Goal: Navigation & Orientation: Find specific page/section

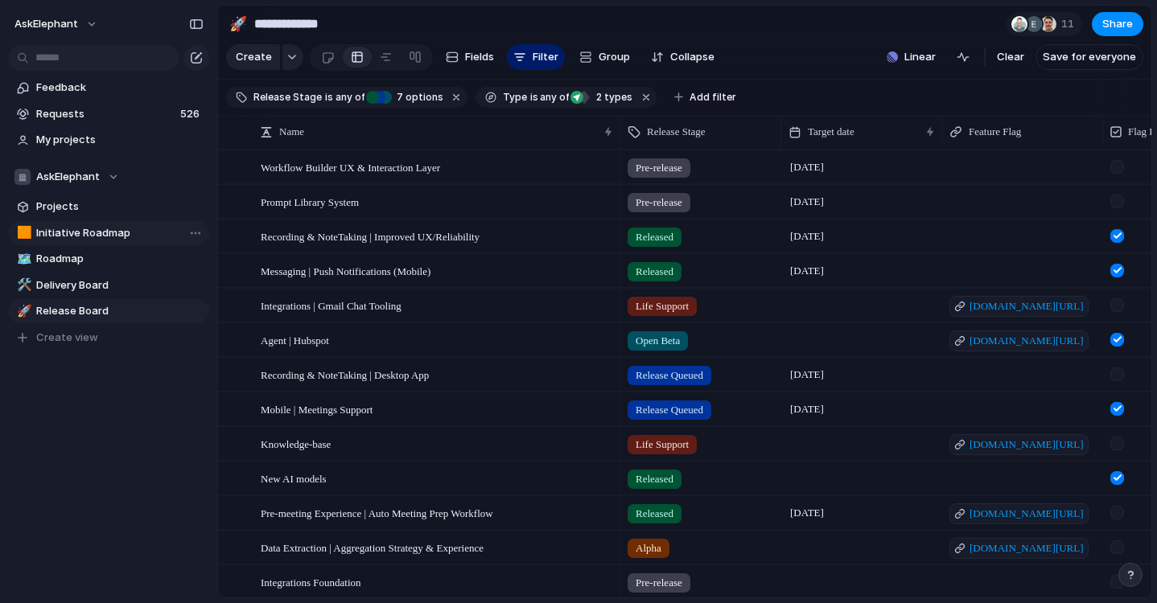
click at [85, 229] on span "Initiative Roadmap" at bounding box center [119, 233] width 167 height 16
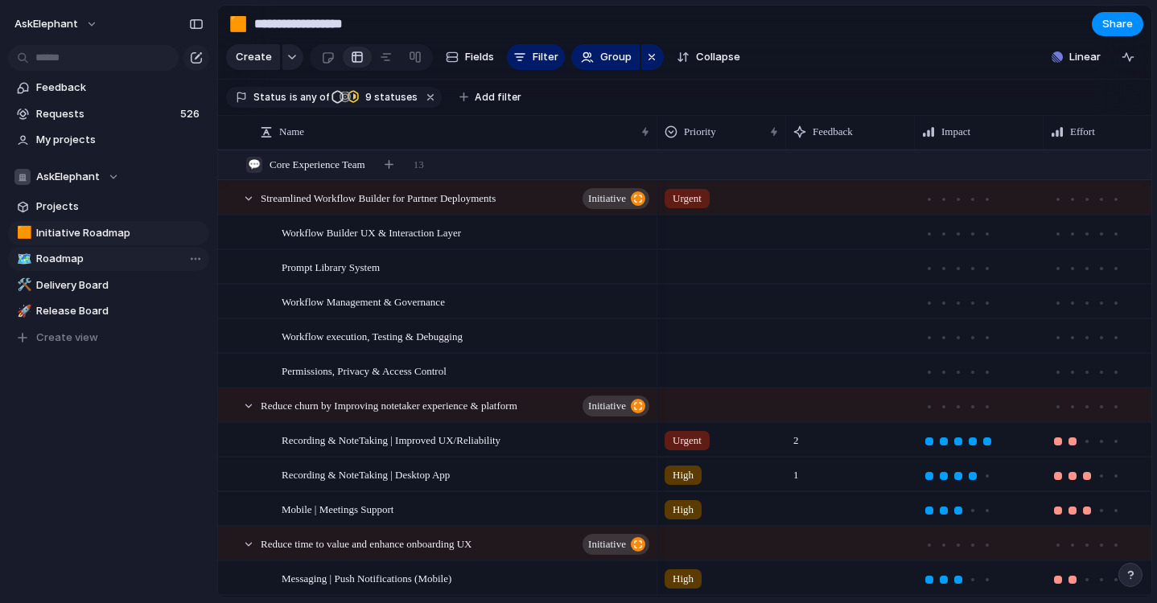
click at [64, 260] on span "Roadmap" at bounding box center [119, 259] width 167 height 16
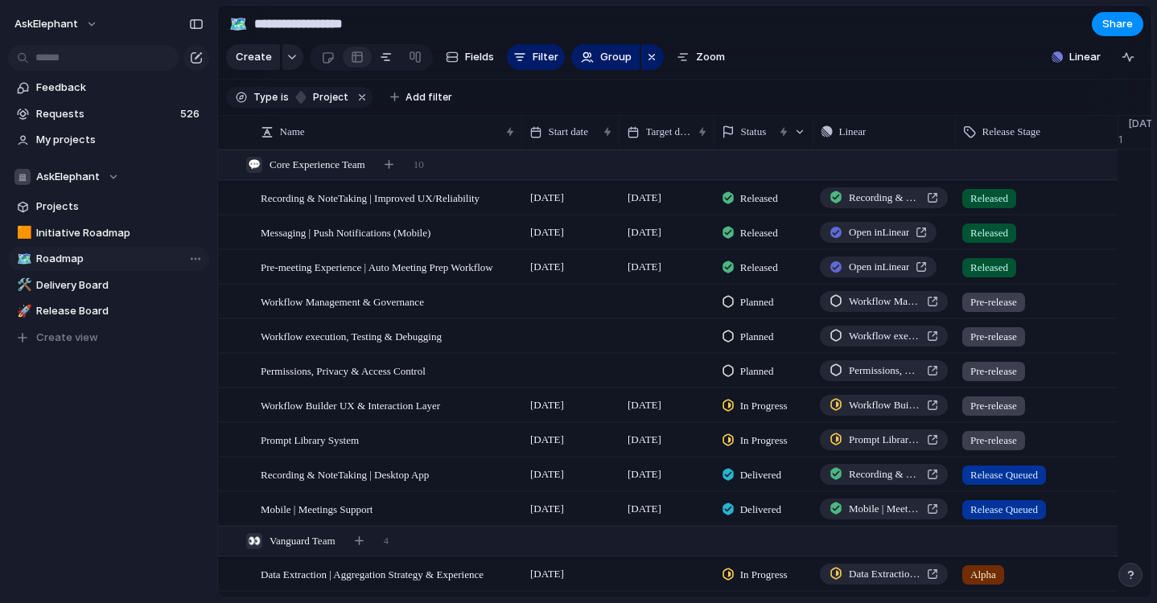
type input "*******"
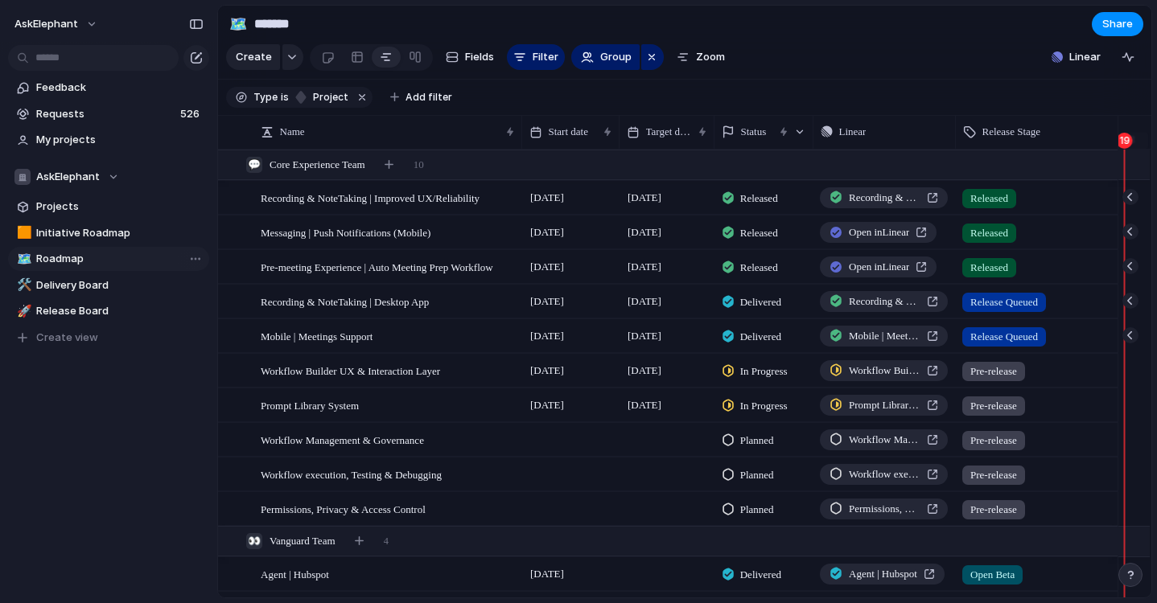
scroll to position [0, 10737]
click at [84, 256] on span "Roadmap" at bounding box center [119, 259] width 167 height 16
click at [109, 176] on div "AskElephant" at bounding box center [66, 177] width 105 height 16
click at [106, 174] on div "AskElephant 💬 Core Experience Team 👀 Vanguard Team Create new team" at bounding box center [578, 301] width 1157 height 603
click at [106, 174] on div "AskElephant" at bounding box center [66, 177] width 105 height 16
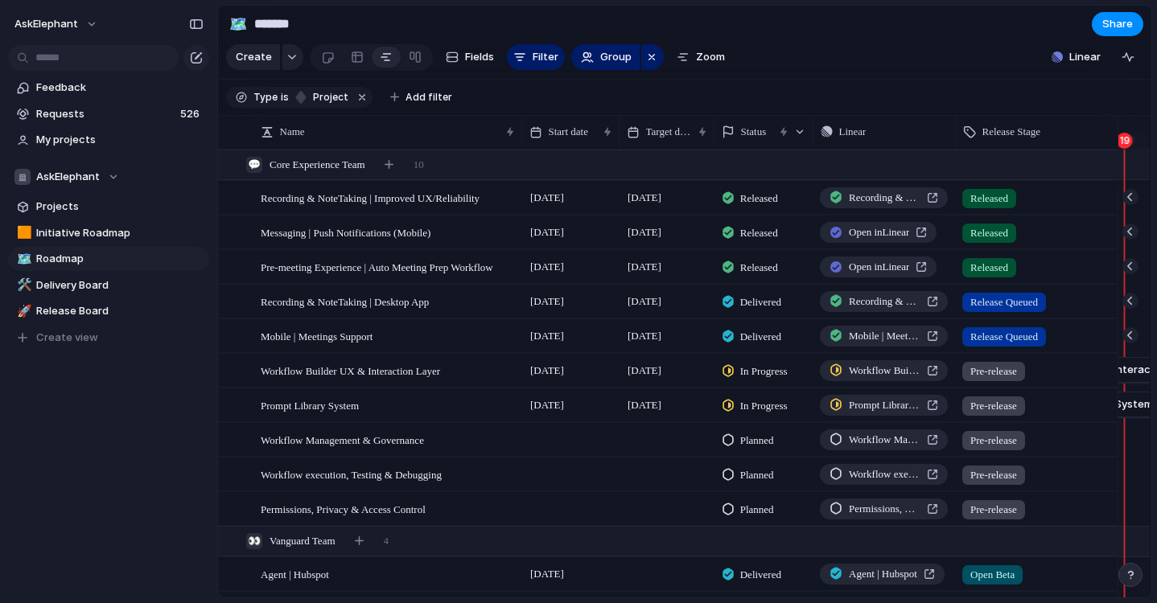
click at [119, 406] on div "AskElephant 💬 Core Experience Team 👀 Vanguard Team Create new team" at bounding box center [578, 301] width 1157 height 603
click at [110, 175] on div "AskElephant" at bounding box center [66, 177] width 105 height 16
click at [133, 425] on div "AskElephant 💬 Core Experience Team 👀 Vanguard Team Create new team" at bounding box center [578, 301] width 1157 height 603
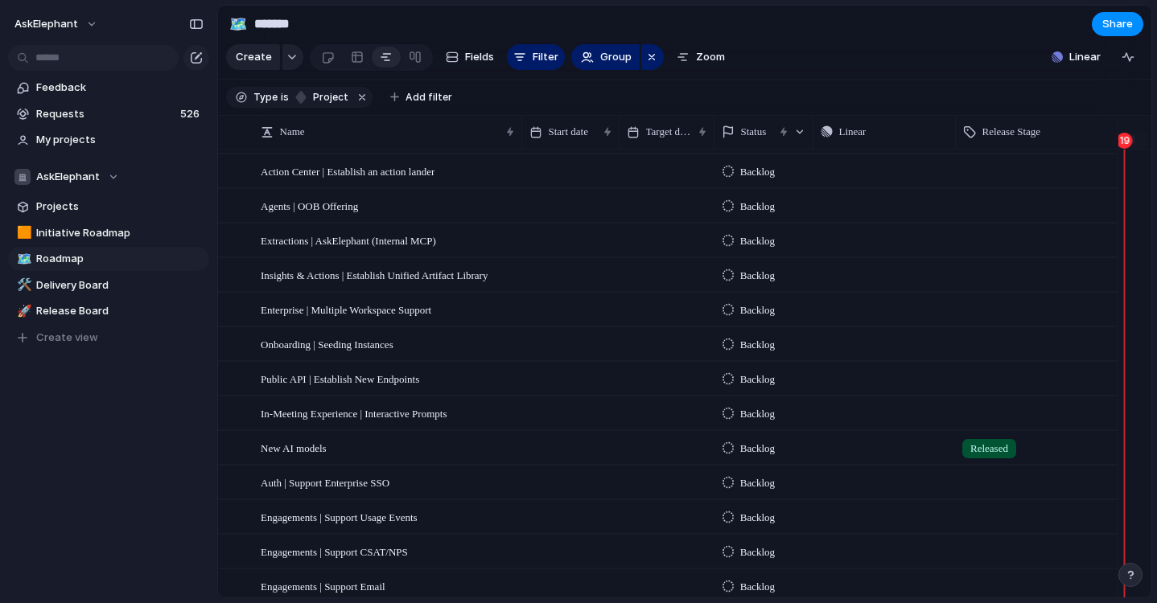
scroll to position [0, 0]
